Goal: Navigation & Orientation: Go to known website

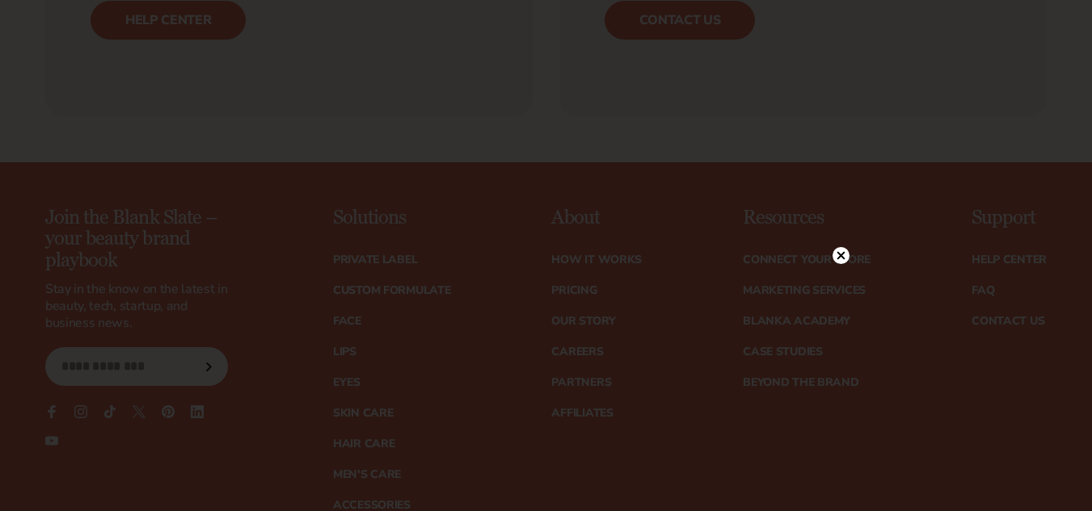
scroll to position [6222, 0]
drag, startPoint x: 0, startPoint y: 0, endPoint x: 206, endPoint y: 309, distance: 371.1
click at [206, 309] on div at bounding box center [546, 255] width 1092 height 511
click at [196, 393] on div at bounding box center [546, 255] width 1092 height 511
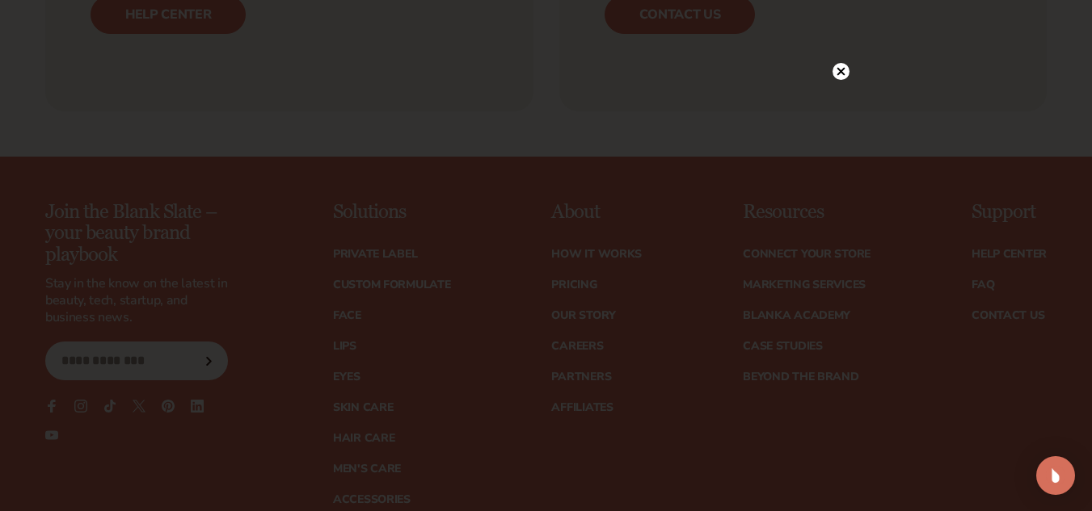
click at [840, 70] on circle at bounding box center [840, 71] width 17 height 17
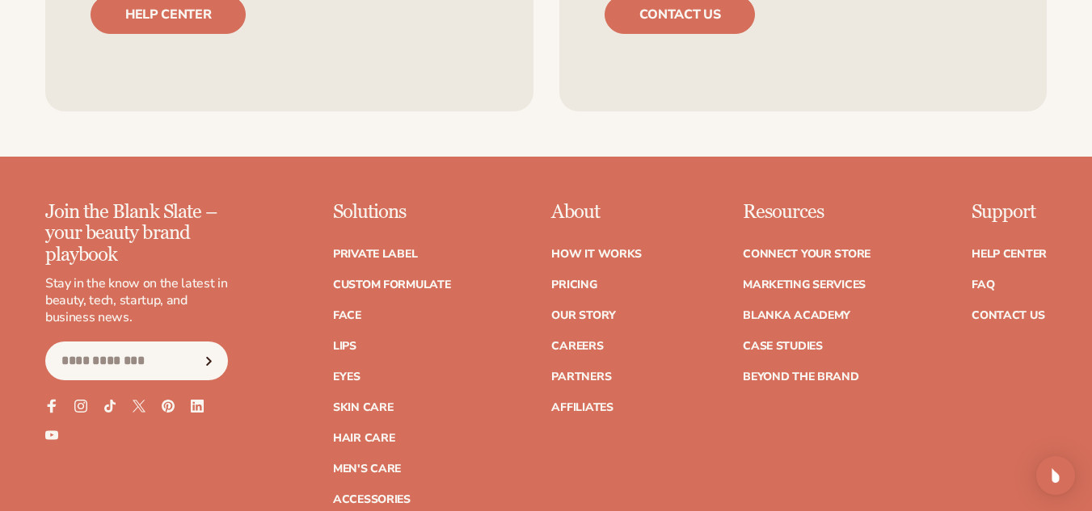
click at [55, 400] on icon at bounding box center [51, 407] width 14 height 14
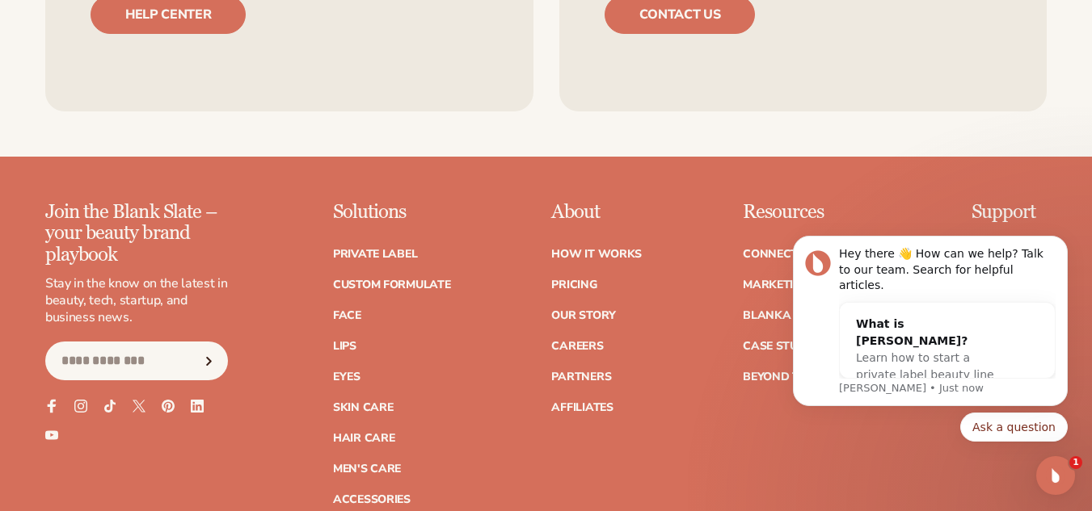
scroll to position [0, 0]
click at [84, 400] on icon at bounding box center [81, 407] width 14 height 14
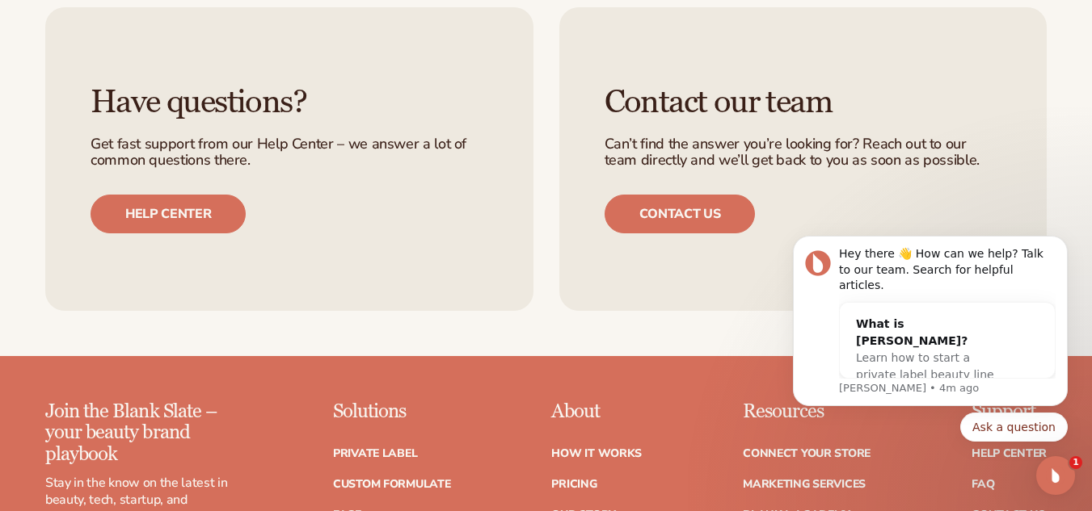
scroll to position [6465, 0]
